Goal: Information Seeking & Learning: Learn about a topic

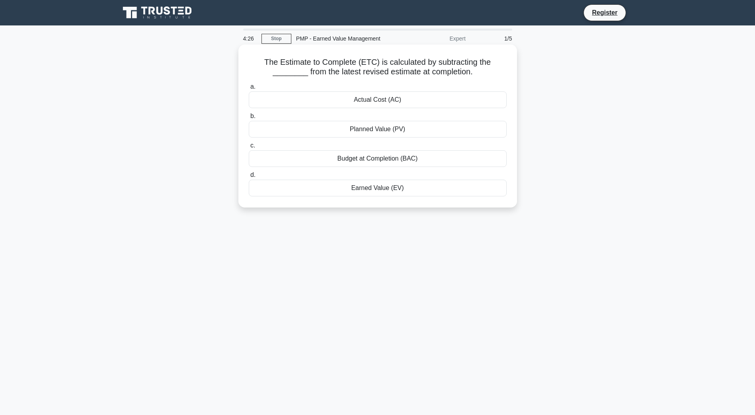
click at [395, 102] on div "Actual Cost (AC)" at bounding box center [378, 99] width 258 height 17
click at [249, 90] on input "a. Actual Cost (AC)" at bounding box center [249, 86] width 0 height 5
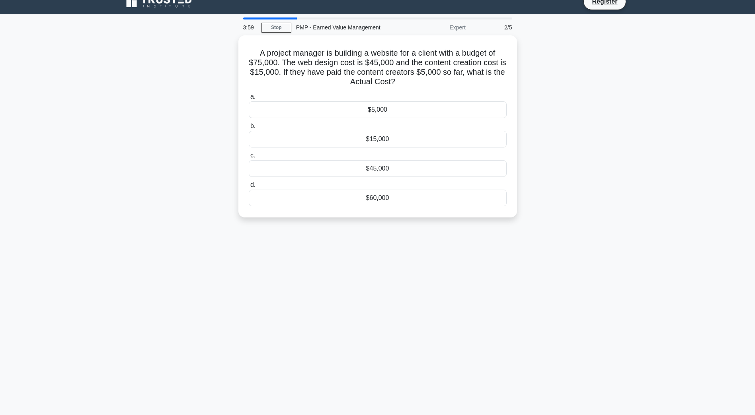
scroll to position [14, 0]
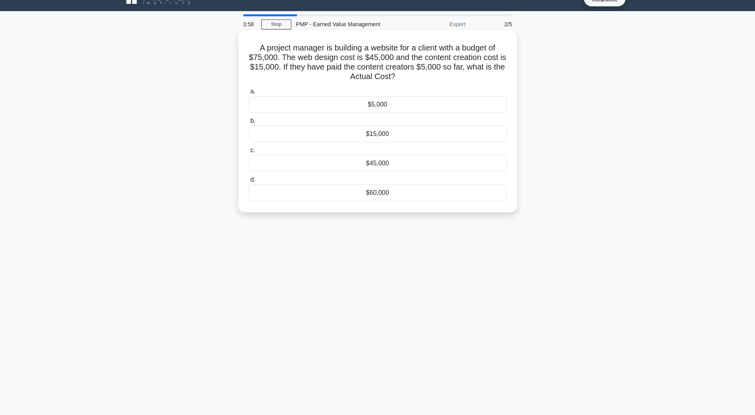
click at [384, 106] on div "$5,000" at bounding box center [378, 104] width 258 height 17
click at [249, 94] on input "a. $5,000" at bounding box center [249, 91] width 0 height 5
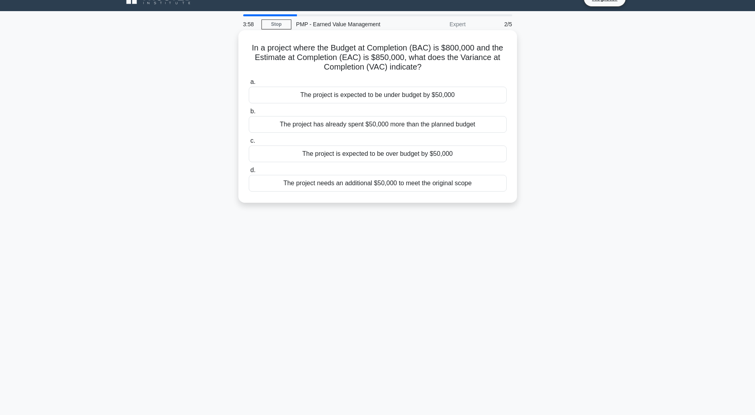
scroll to position [0, 0]
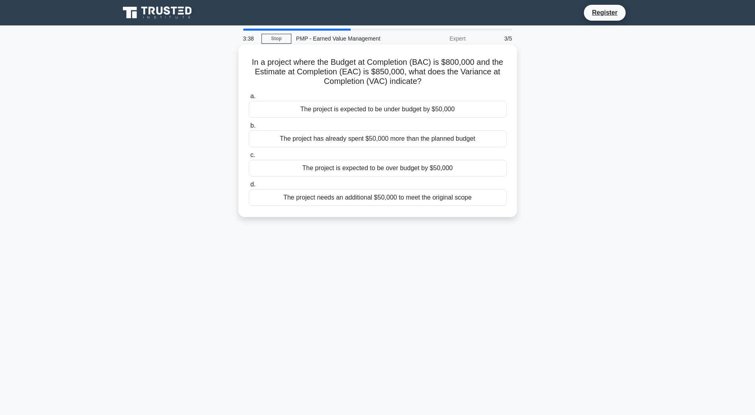
click at [363, 169] on div "The project is expected to be over budget by $50,000" at bounding box center [378, 168] width 258 height 17
click at [249, 158] on input "c. The project is expected to be over budget by $50,000" at bounding box center [249, 155] width 0 height 5
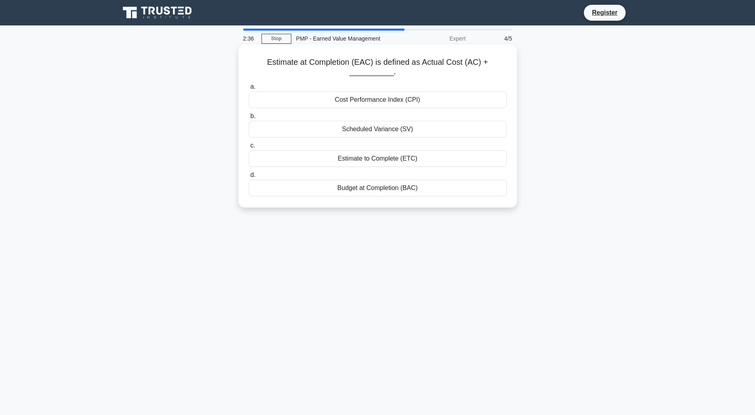
click at [400, 187] on div "Budget at Completion (BAC)" at bounding box center [378, 188] width 258 height 17
click at [249, 178] on input "d. Budget at Completion (BAC)" at bounding box center [249, 175] width 0 height 5
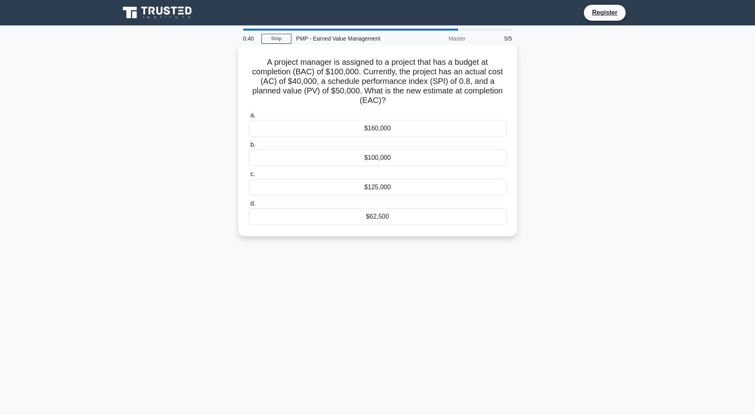
click at [374, 161] on div "$100,000" at bounding box center [378, 158] width 258 height 17
click at [249, 148] on input "b. $100,000" at bounding box center [249, 144] width 0 height 5
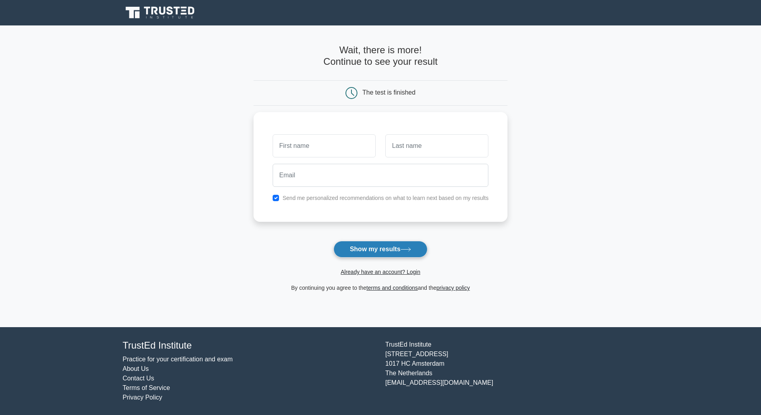
click at [378, 253] on button "Show my results" at bounding box center [380, 249] width 94 height 17
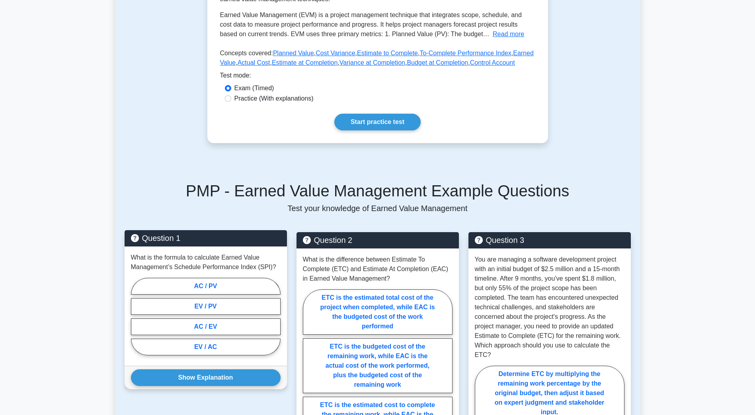
scroll to position [199, 0]
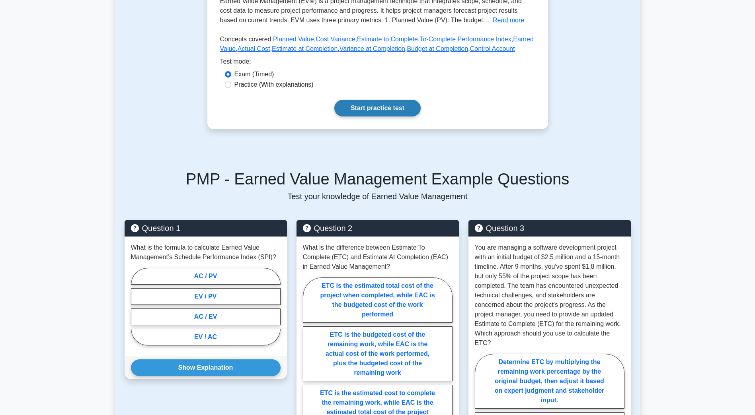
click at [379, 111] on link "Start practice test" at bounding box center [377, 108] width 86 height 17
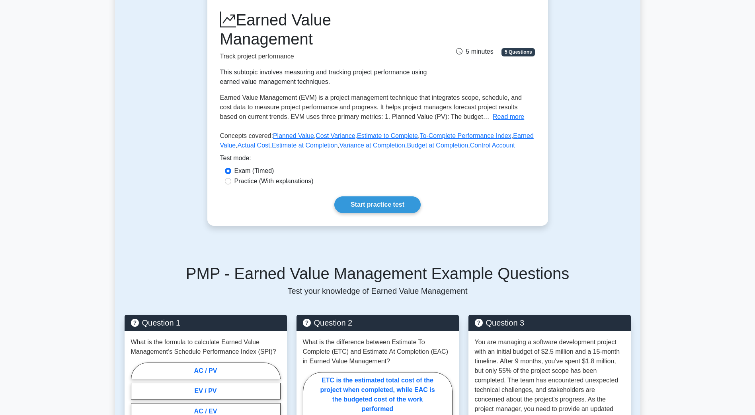
scroll to position [0, 0]
